Goal: Task Accomplishment & Management: Use online tool/utility

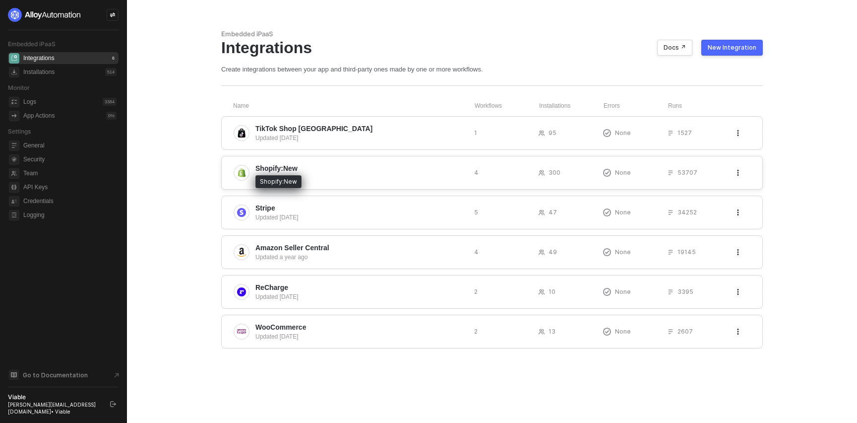
click at [285, 168] on span "Shopify:New" at bounding box center [276, 168] width 42 height 10
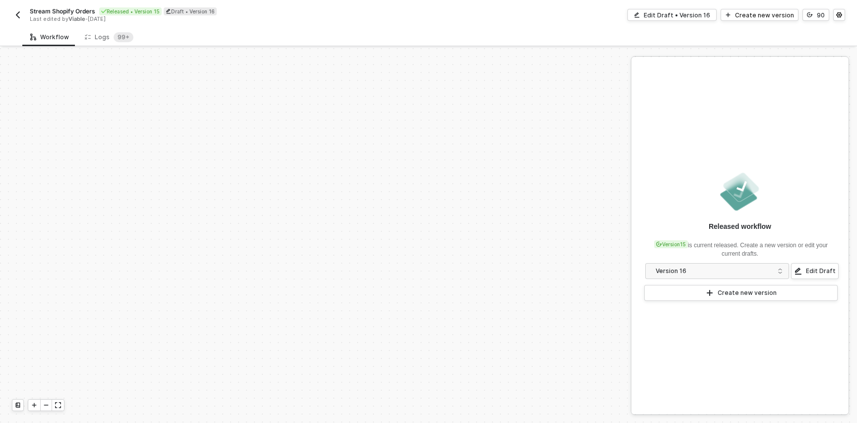
scroll to position [416, 0]
click at [106, 38] on div "Logs 99+" at bounding box center [109, 37] width 49 height 10
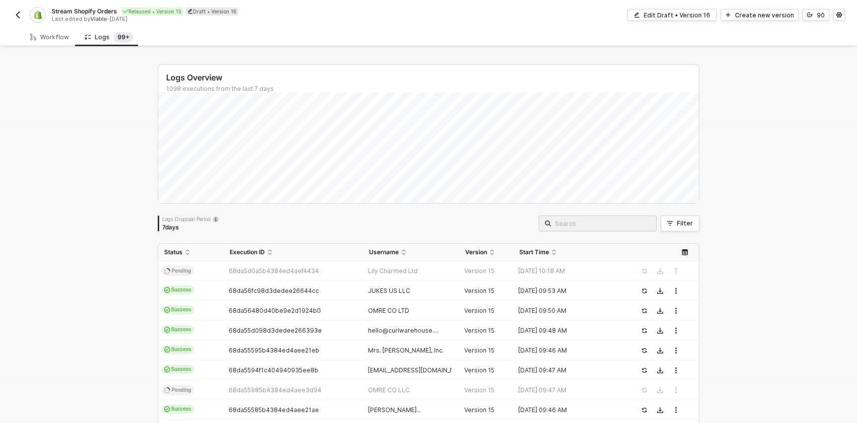
scroll to position [14, 0]
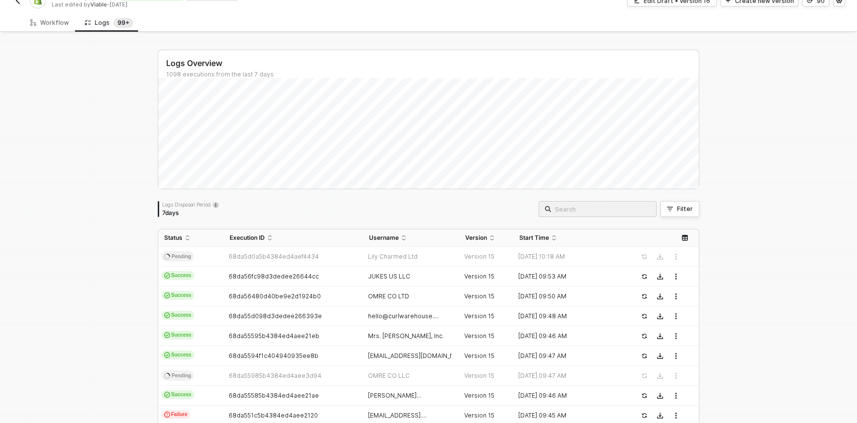
click at [589, 215] on span at bounding box center [598, 209] width 118 height 16
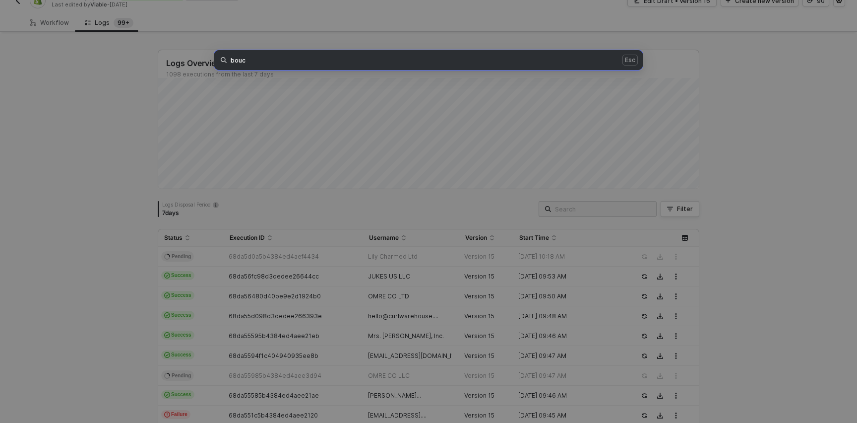
type input "bouc"
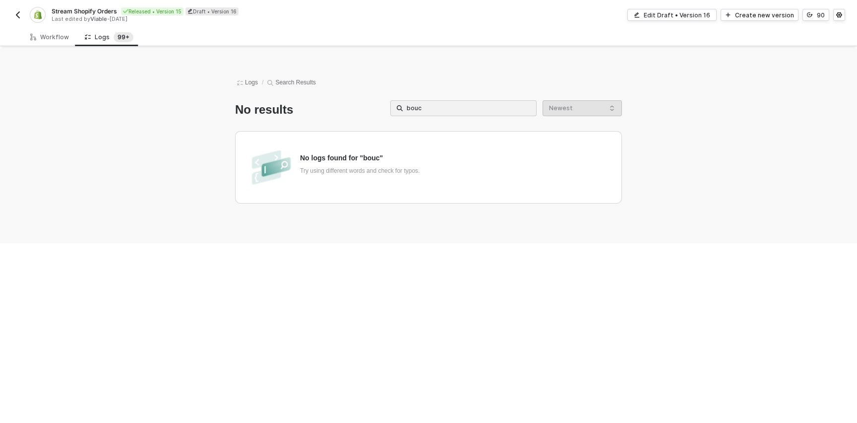
scroll to position [0, 0]
click at [466, 108] on input "bouc" at bounding box center [468, 108] width 123 height 11
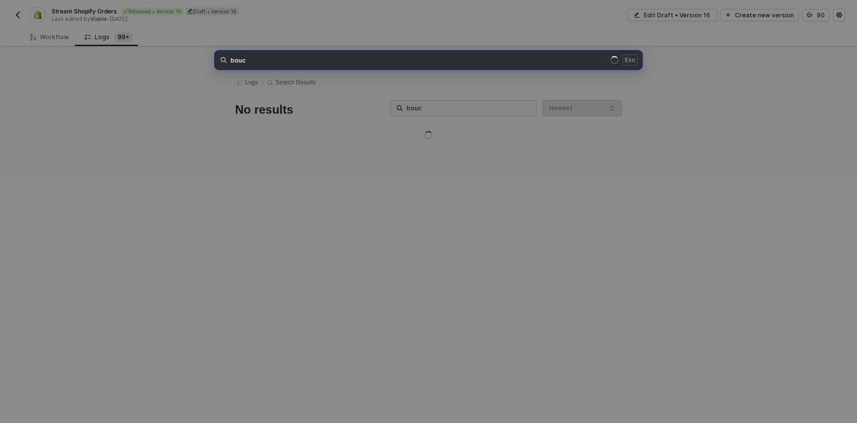
type input "bouc"
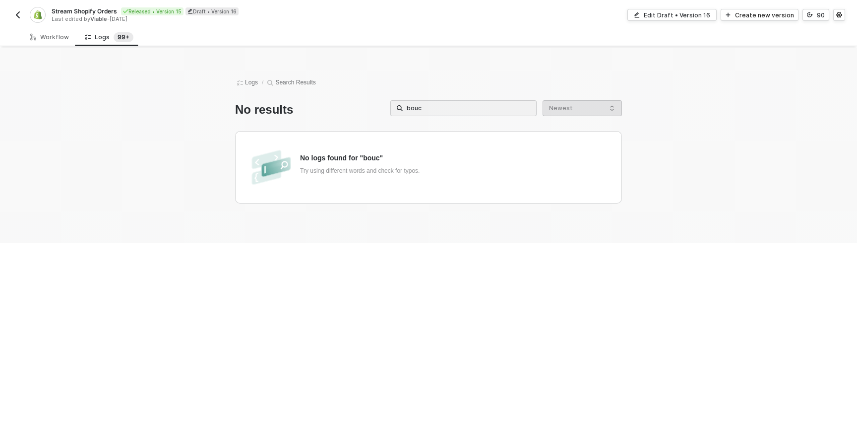
type input "boucl"
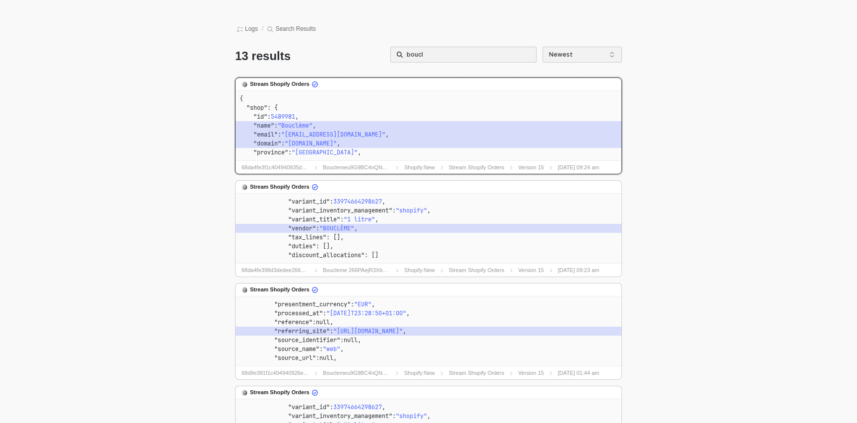
scroll to position [53, 0]
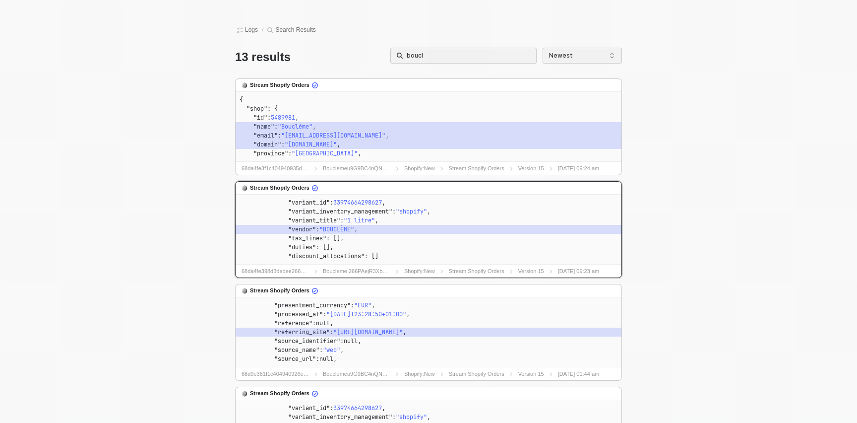
click at [407, 245] on code ""duties" : []," at bounding box center [429, 247] width 378 height 9
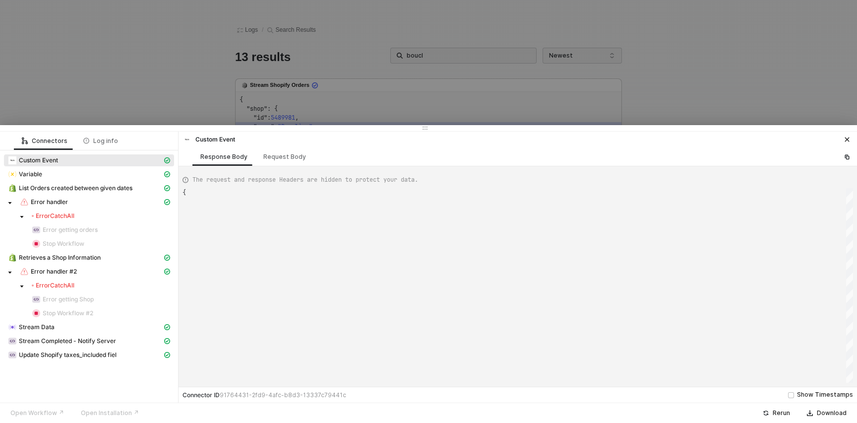
scroll to position [89, 0]
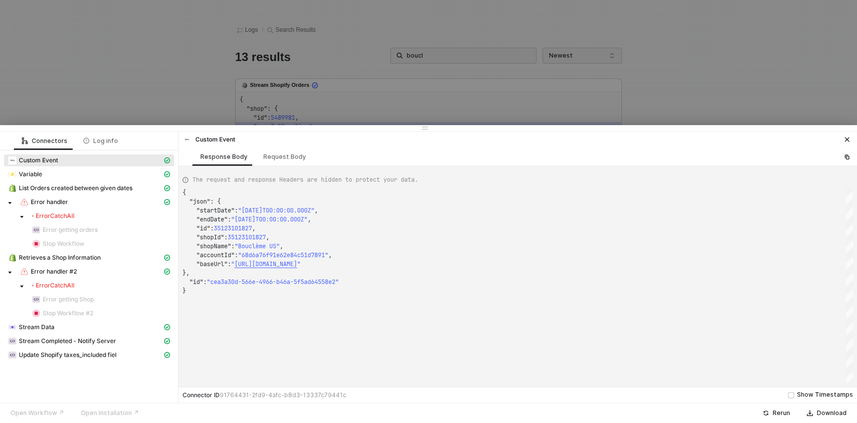
click at [110, 211] on span "Error CatchAll" at bounding box center [101, 216] width 146 height 12
click at [87, 200] on div "Error handler" at bounding box center [91, 201] width 142 height 9
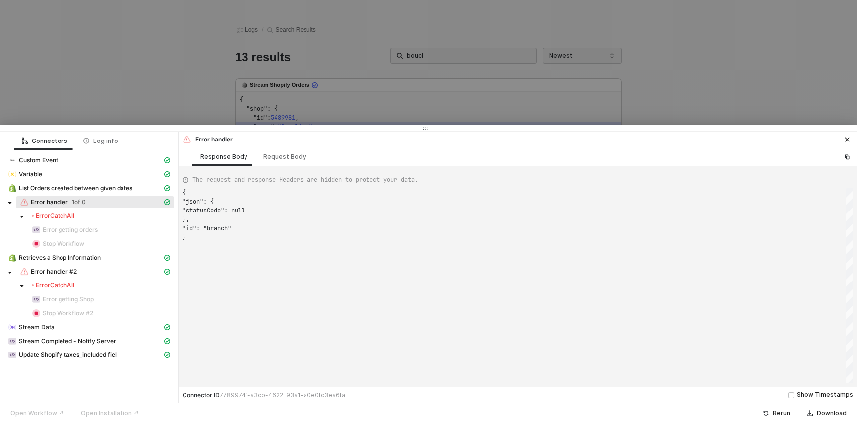
scroll to position [45, 0]
click at [77, 219] on div "Error CatchAll" at bounding box center [101, 216] width 138 height 8
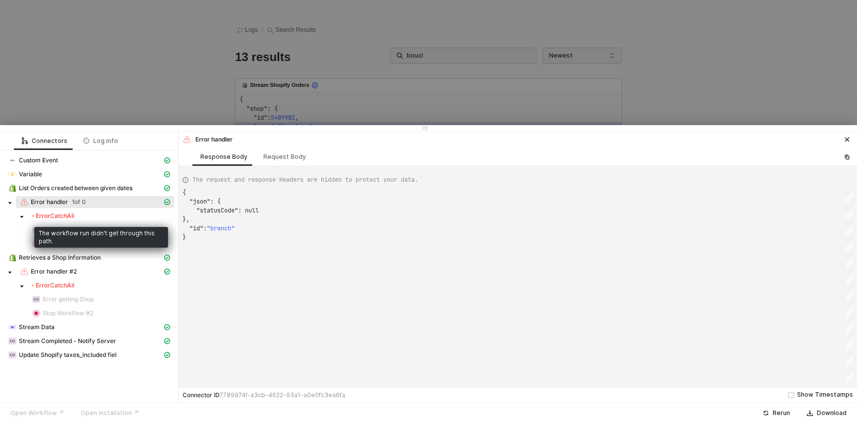
click at [66, 213] on div "Error CatchAll" at bounding box center [53, 216] width 43 height 8
click at [60, 240] on div "The workflow run didn't get through this path." at bounding box center [101, 237] width 134 height 21
click at [41, 237] on div "The workflow run didn't get through this path." at bounding box center [101, 237] width 134 height 21
click at [72, 221] on span "Error CatchAll" at bounding box center [101, 216] width 146 height 12
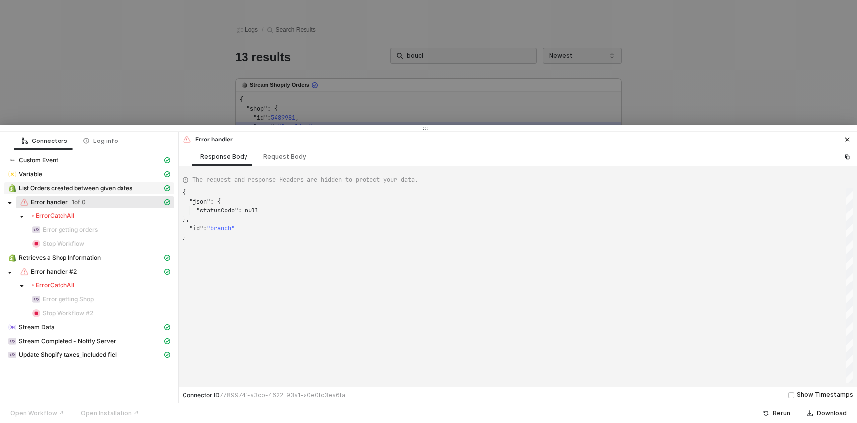
click at [72, 183] on span "List Orders created between given dates" at bounding box center [89, 188] width 170 height 12
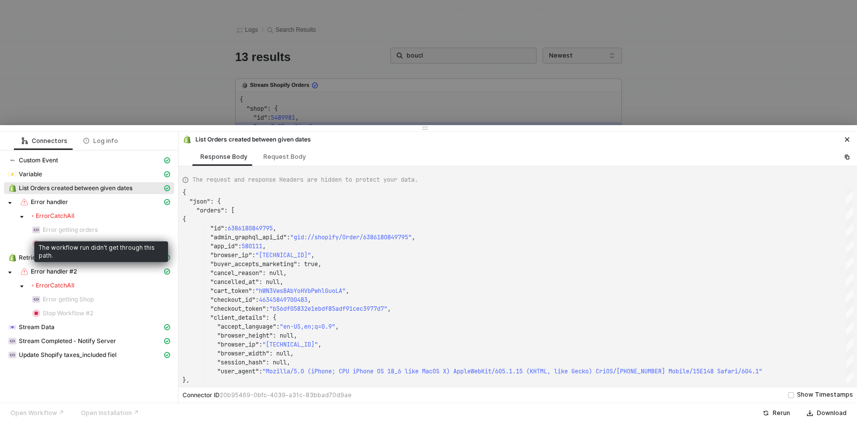
click at [73, 236] on div "The workflow run didn't get through this path." at bounding box center [101, 249] width 134 height 26
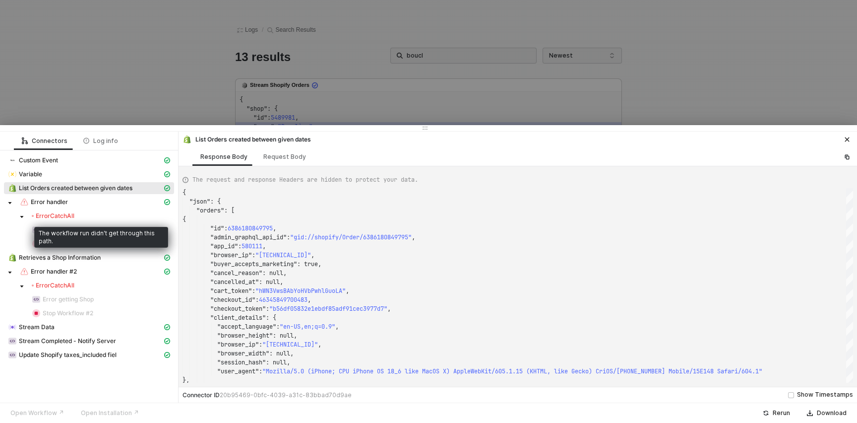
scroll to position [64, 0]
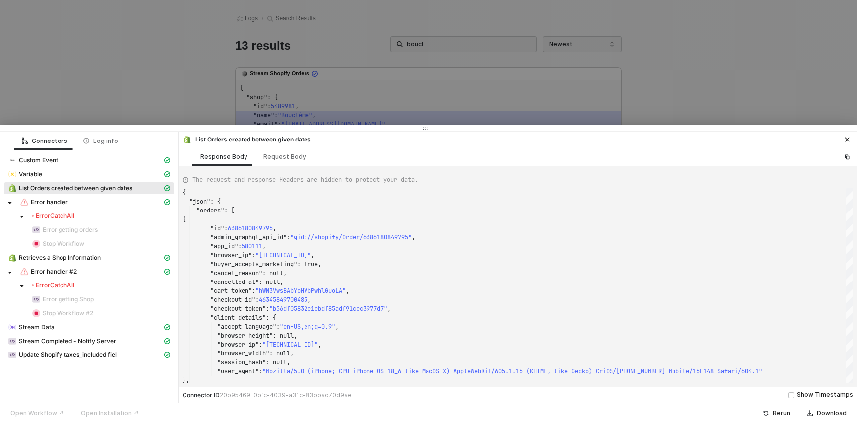
click at [76, 281] on span "Error CatchAll" at bounding box center [101, 285] width 146 height 12
click at [76, 267] on span "Error handler #2" at bounding box center [54, 271] width 46 height 8
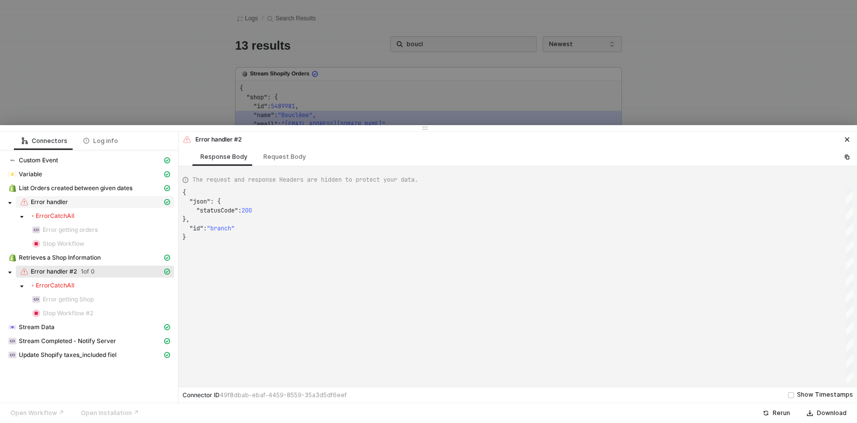
click at [81, 205] on div "Error handler" at bounding box center [91, 201] width 142 height 9
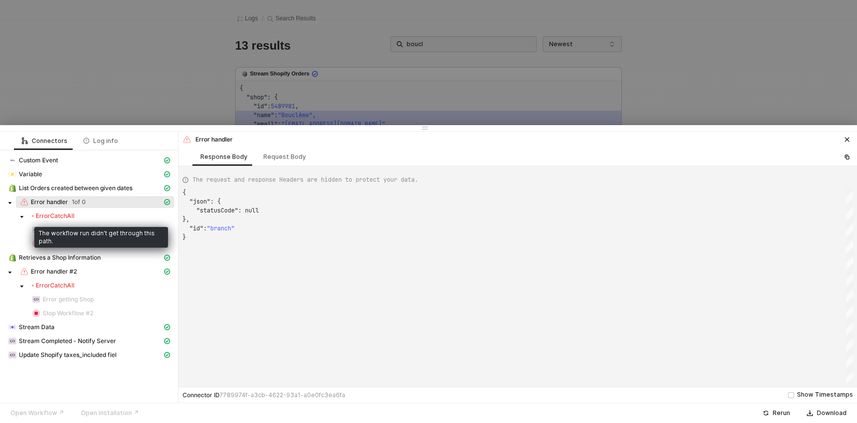
click at [72, 217] on div "Error CatchAll" at bounding box center [53, 216] width 43 height 8
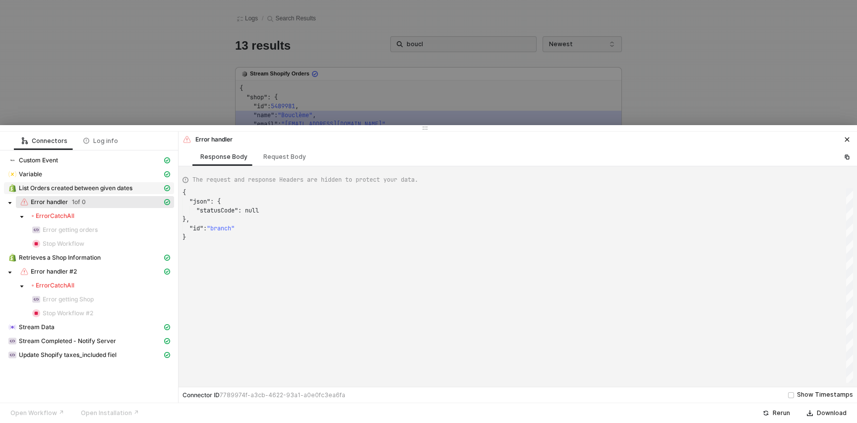
click at [71, 193] on div "List Orders created between given dates" at bounding box center [89, 189] width 170 height 14
click at [71, 191] on div "List Orders created between given dates" at bounding box center [85, 188] width 154 height 9
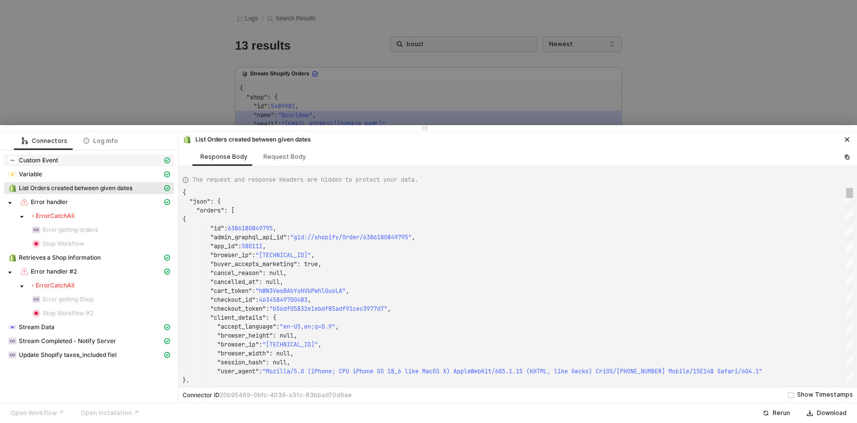
click at [90, 157] on div "Custom Event" at bounding box center [85, 160] width 154 height 9
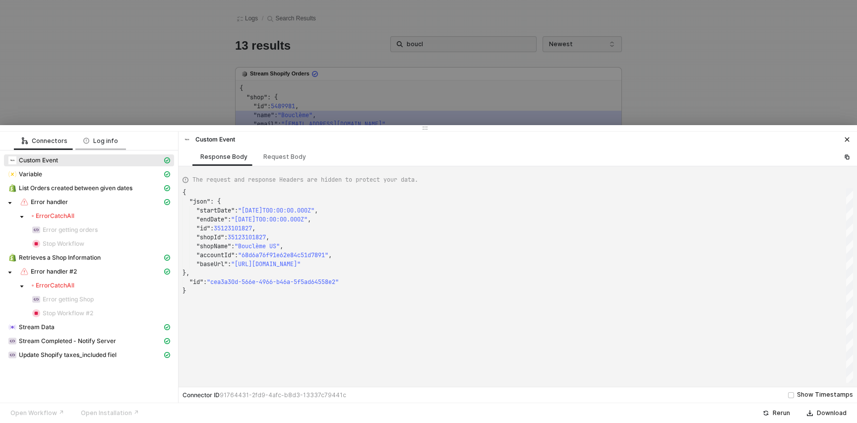
click at [90, 146] on div "Log info" at bounding box center [100, 140] width 51 height 18
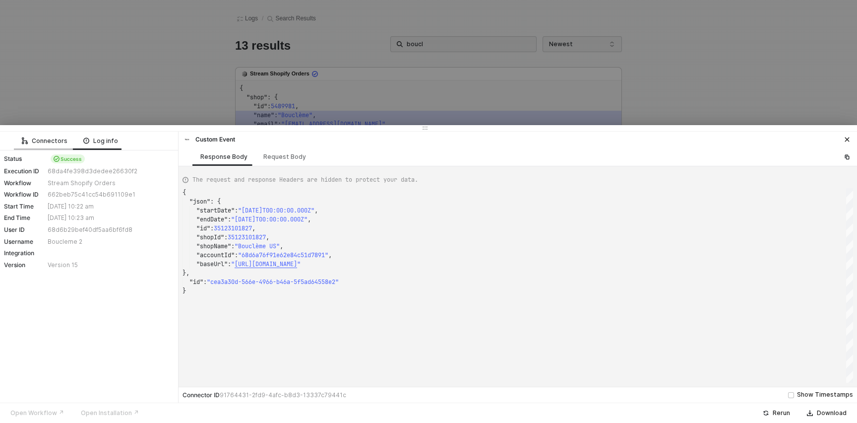
click at [49, 142] on div "Connectors" at bounding box center [45, 141] width 46 height 8
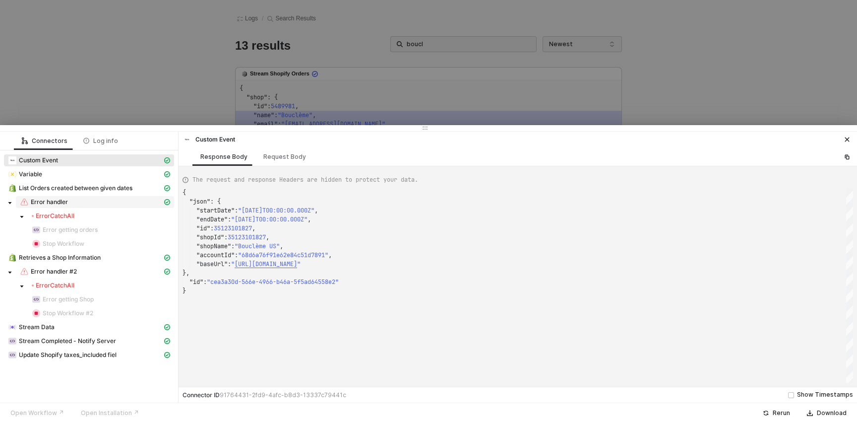
click at [67, 196] on span "Error handler" at bounding box center [95, 202] width 158 height 12
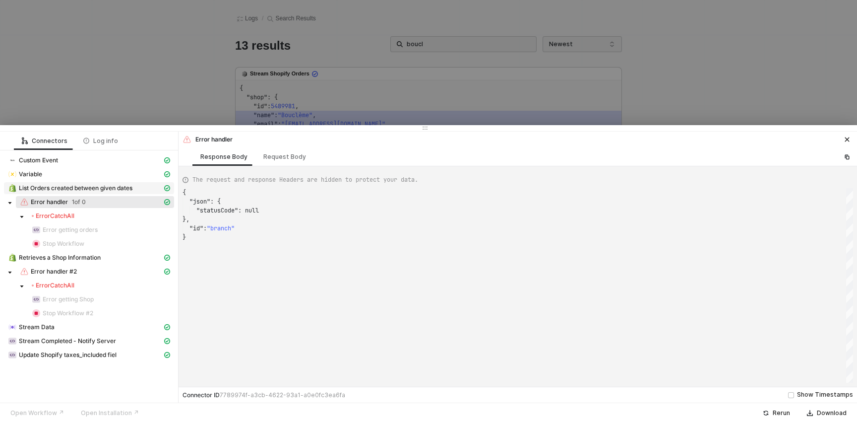
click at [67, 189] on span "List Orders created between given dates" at bounding box center [76, 188] width 114 height 8
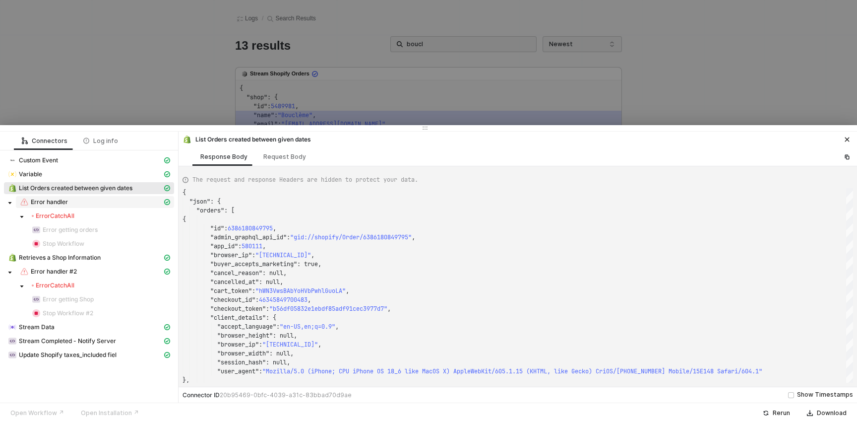
click at [37, 199] on span "Error handler" at bounding box center [49, 202] width 37 height 8
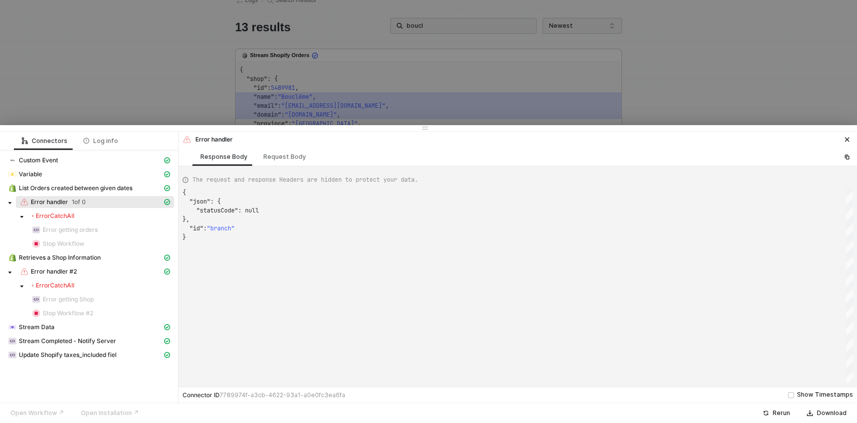
scroll to position [90, 0]
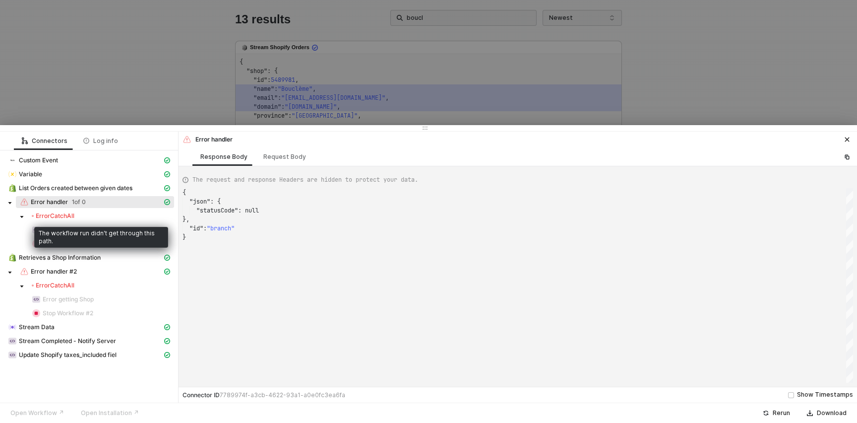
click at [101, 216] on div "Error CatchAll" at bounding box center [101, 216] width 138 height 8
click at [65, 243] on div "The workflow run didn't get through this path." at bounding box center [101, 237] width 134 height 21
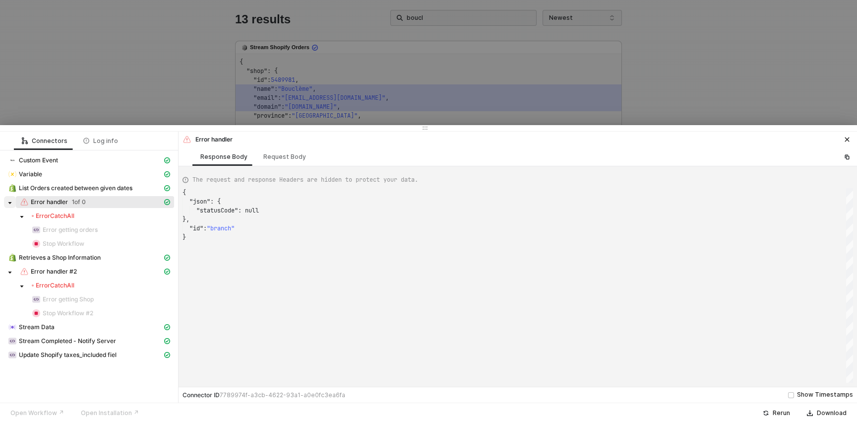
click at [15, 200] on span at bounding box center [10, 202] width 12 height 12
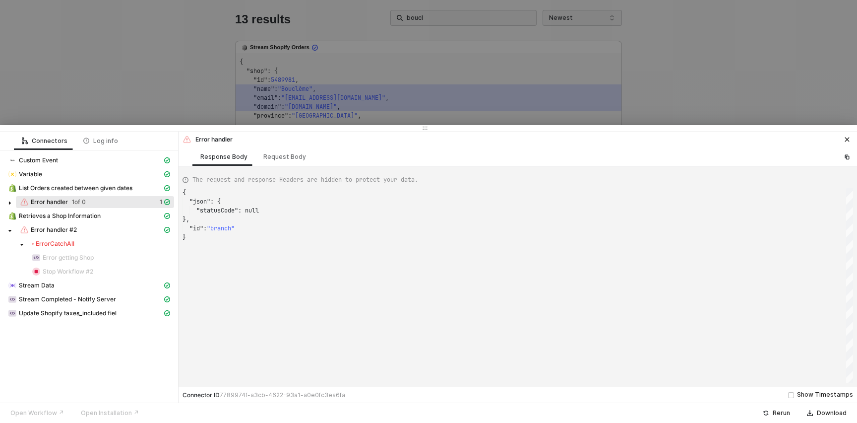
click at [53, 181] on div "Variable" at bounding box center [89, 175] width 170 height 14
click at [53, 184] on span "List Orders created between given dates" at bounding box center [76, 188] width 114 height 8
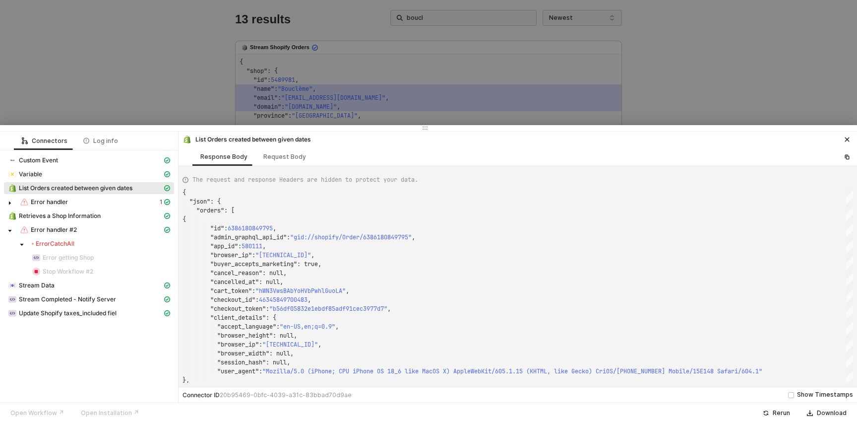
scroll to position [100, 0]
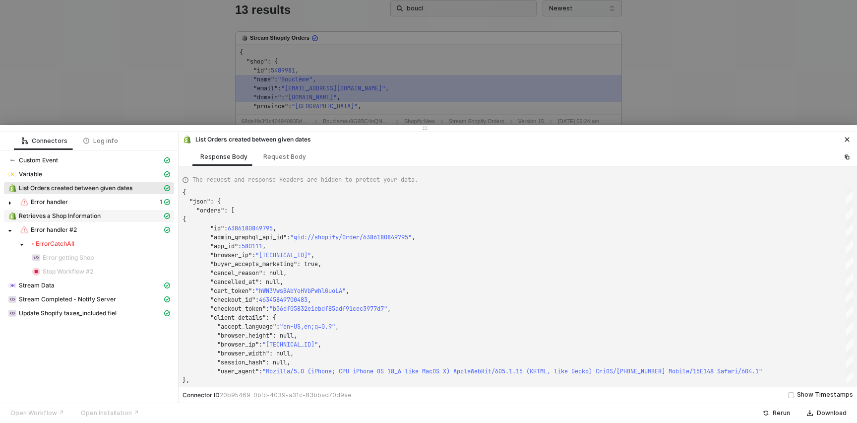
click at [88, 215] on span "Retrieves a Shop Information" at bounding box center [60, 216] width 82 height 8
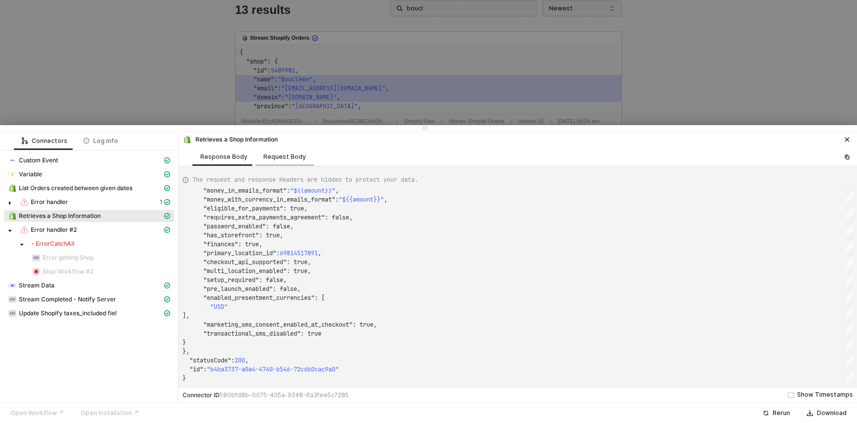
click at [267, 155] on div "Request Body" at bounding box center [284, 157] width 43 height 8
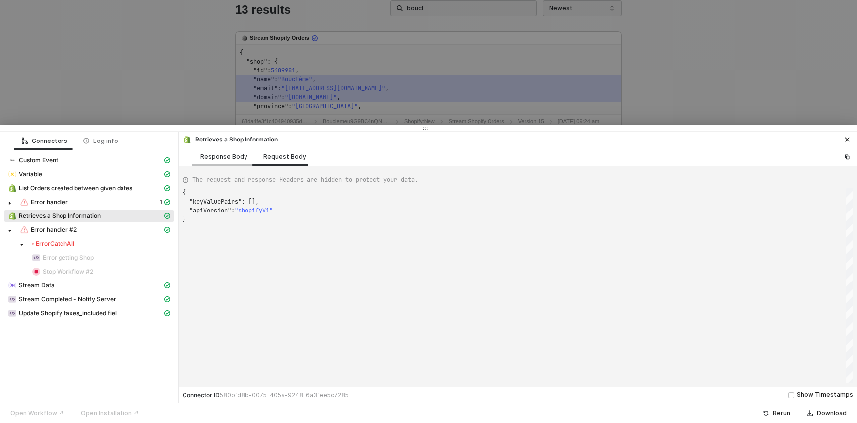
click at [226, 156] on div "Response Body" at bounding box center [223, 157] width 47 height 8
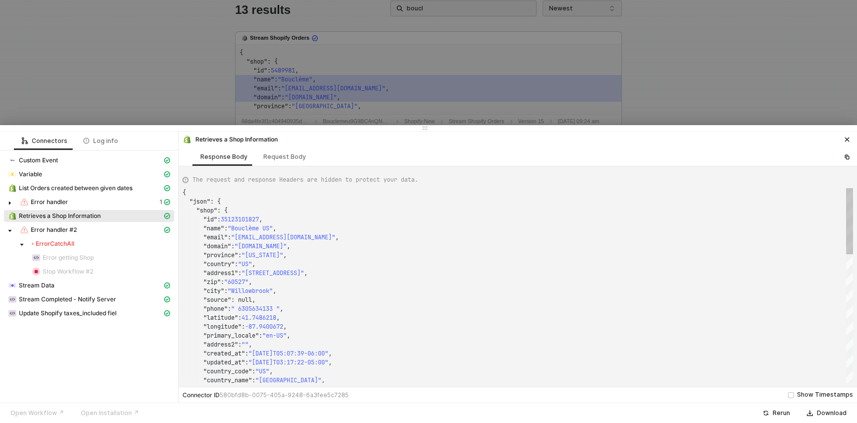
scroll to position [89, 0]
click at [85, 188] on span "List Orders created between given dates" at bounding box center [76, 188] width 114 height 8
type textarea "{ "json": { "orders": [ { "id": 6386180849795, "admin_graphql_api_id": "gid://s…"
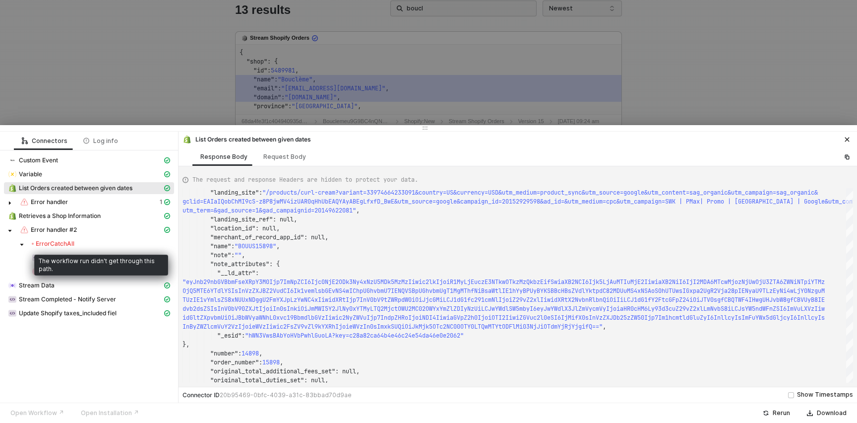
click at [92, 244] on div "Error CatchAll" at bounding box center [101, 244] width 138 height 8
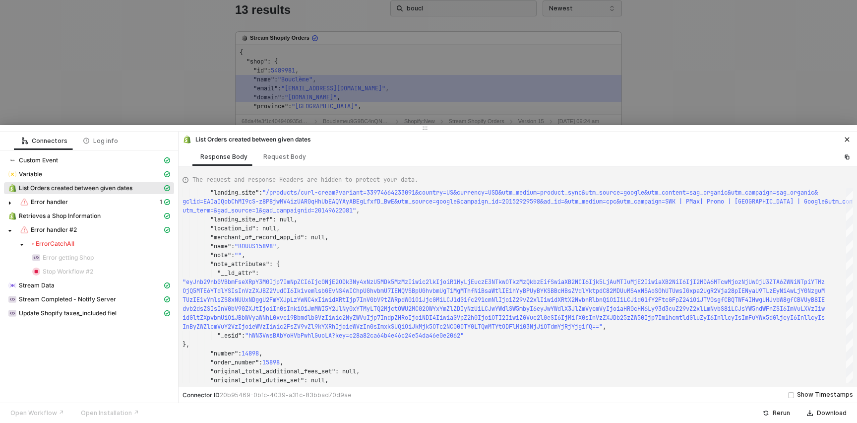
click at [313, 84] on div at bounding box center [428, 211] width 857 height 423
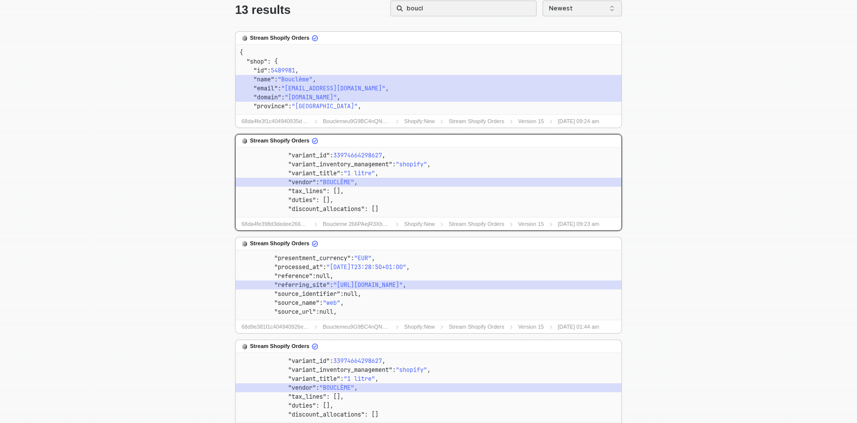
click at [367, 173] on span ""1 litre"" at bounding box center [359, 173] width 31 height 8
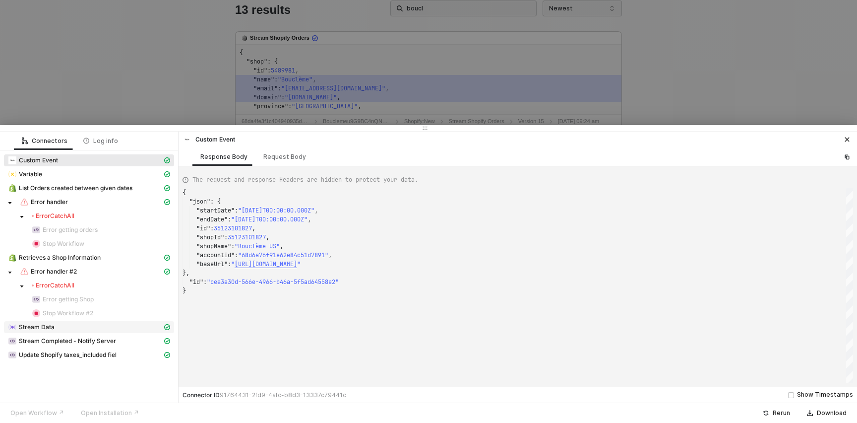
click at [60, 326] on div "Stream Data" at bounding box center [85, 326] width 154 height 9
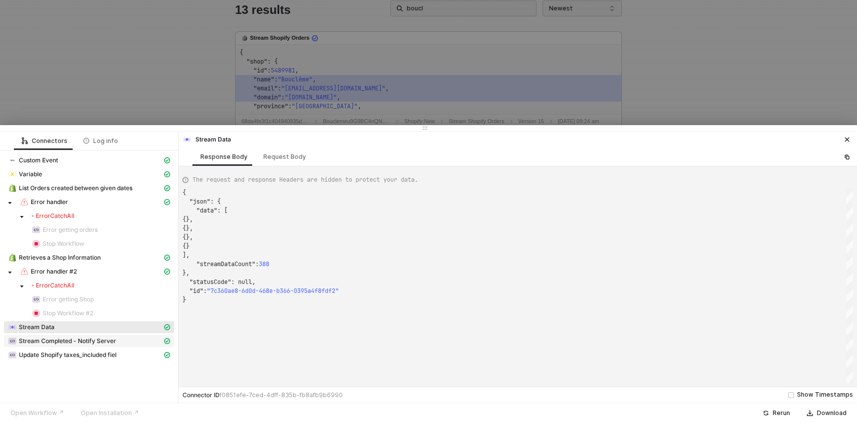
click at [70, 339] on span "Stream Completed - Notify Server" at bounding box center [67, 341] width 97 height 8
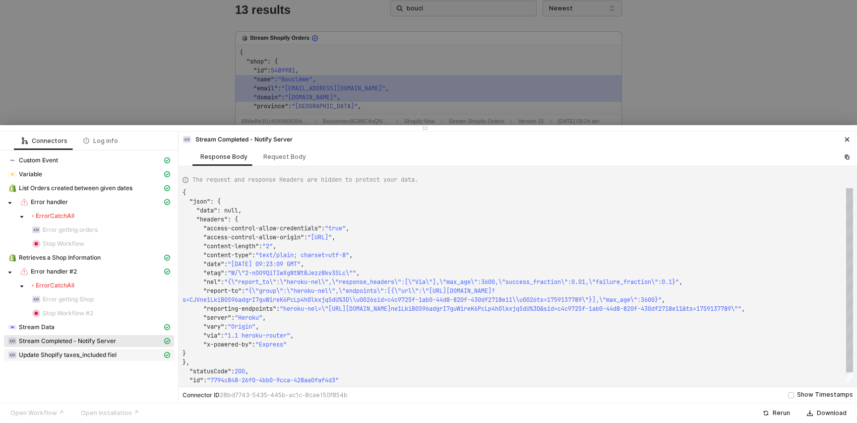
click at [86, 354] on span "Update Shopify taxes_included fiel" at bounding box center [68, 355] width 98 height 8
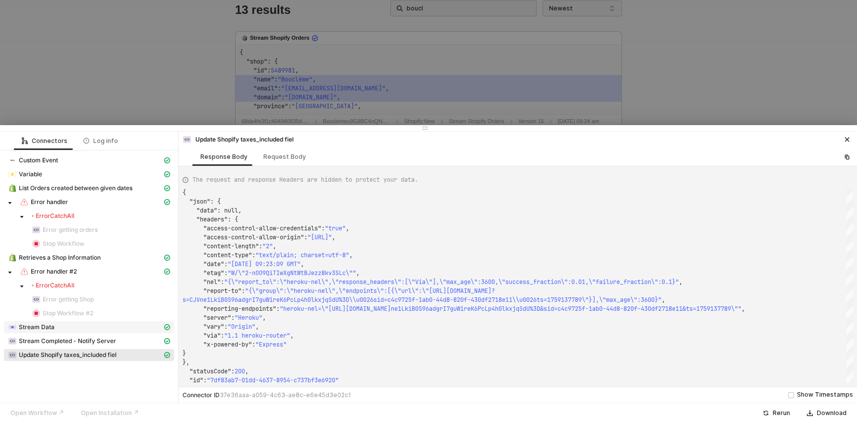
click at [87, 330] on div "Stream Data" at bounding box center [85, 326] width 154 height 9
type textarea "{ "json": { "data": [ {}, {}, {}, {} ], "streamDataCount": 388 },"
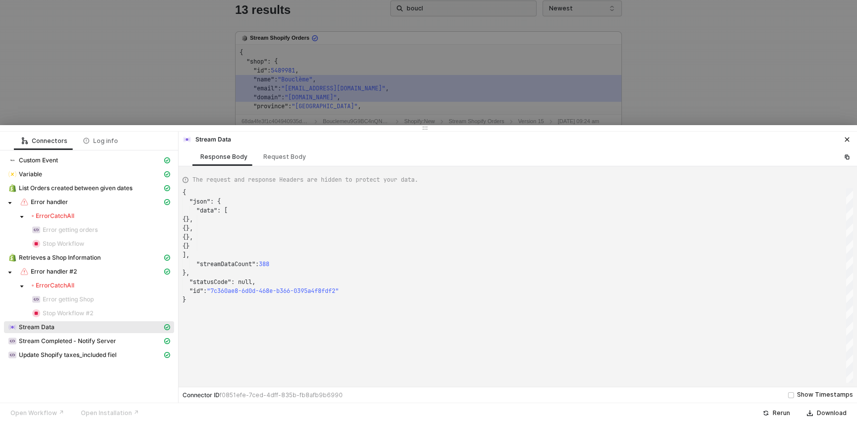
click at [244, 93] on div at bounding box center [428, 211] width 857 height 423
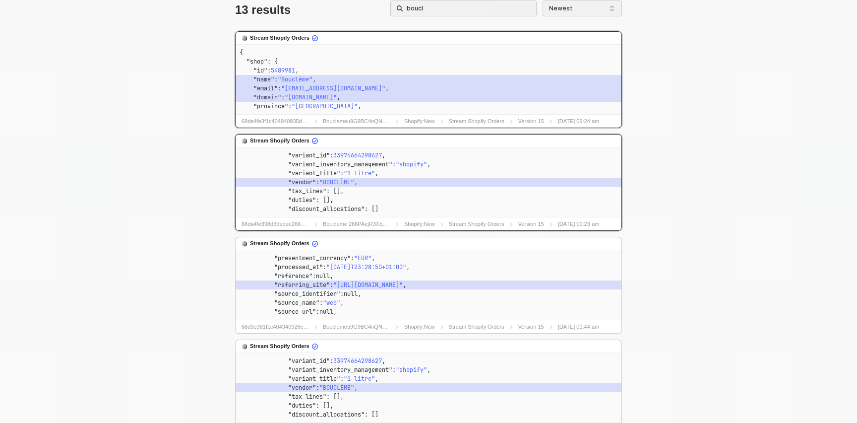
click at [395, 72] on code ""id" : 5489981 ," at bounding box center [429, 70] width 378 height 9
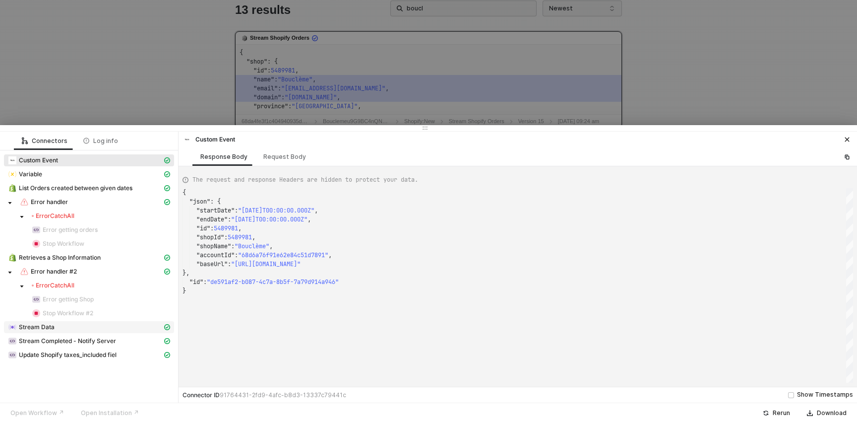
click at [54, 323] on span "Stream Data" at bounding box center [37, 327] width 36 height 8
type textarea "{ "json": { "data": [ {}, {}, {}, {}, {}, {}, {},"
